Goal: Find specific page/section: Find specific page/section

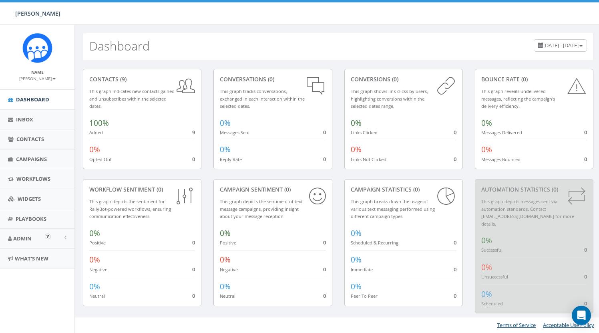
click at [47, 237] on img "Open In-App Guide" at bounding box center [48, 236] width 6 height 6
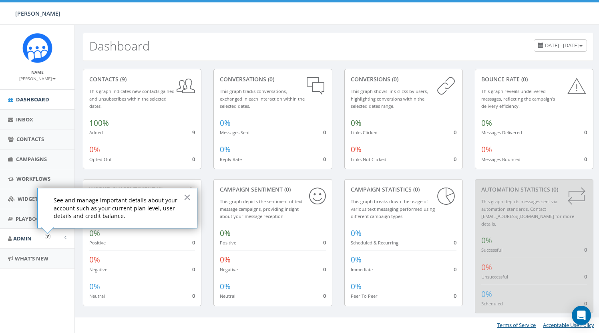
click at [33, 237] on link "Admin" at bounding box center [37, 239] width 74 height 20
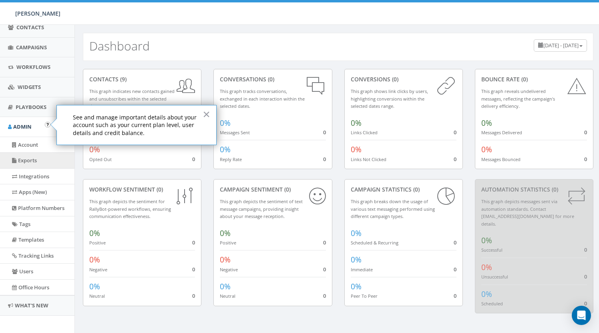
scroll to position [111, 0]
click at [40, 193] on link "Apps (New)" at bounding box center [37, 192] width 74 height 16
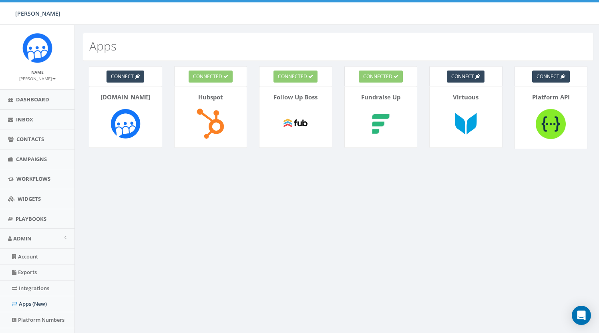
click at [461, 41] on div "Apps" at bounding box center [338, 47] width 510 height 28
